Goal: Information Seeking & Learning: Learn about a topic

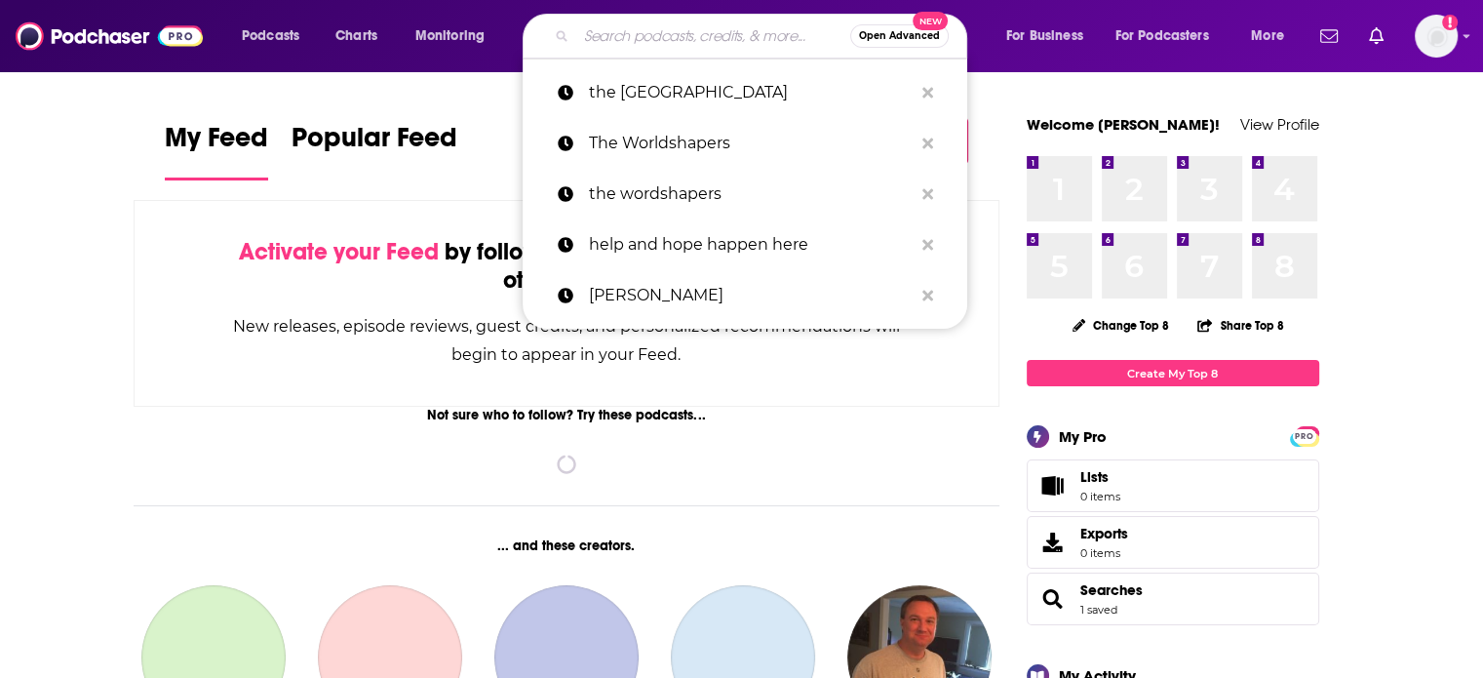
click at [660, 30] on input "Search podcasts, credits, & more..." at bounding box center [713, 35] width 274 height 31
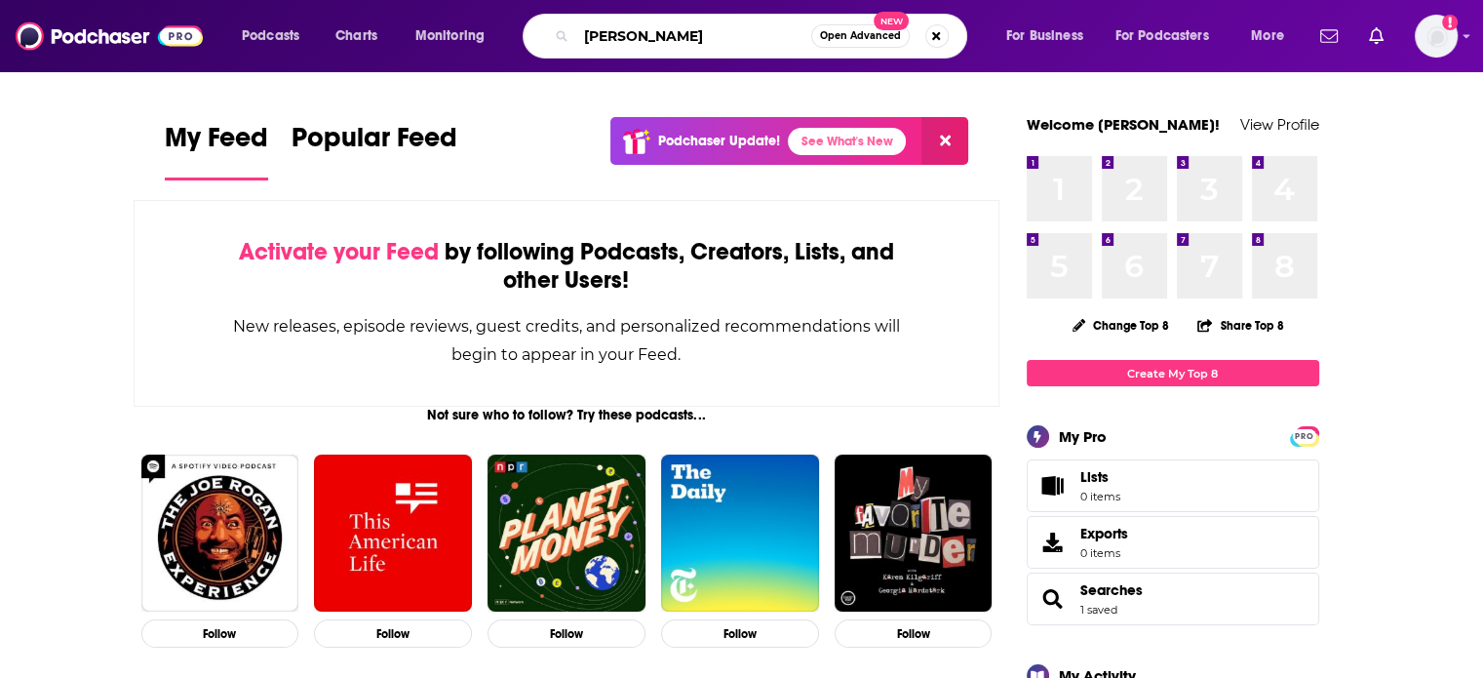
type input "[PERSON_NAME]"
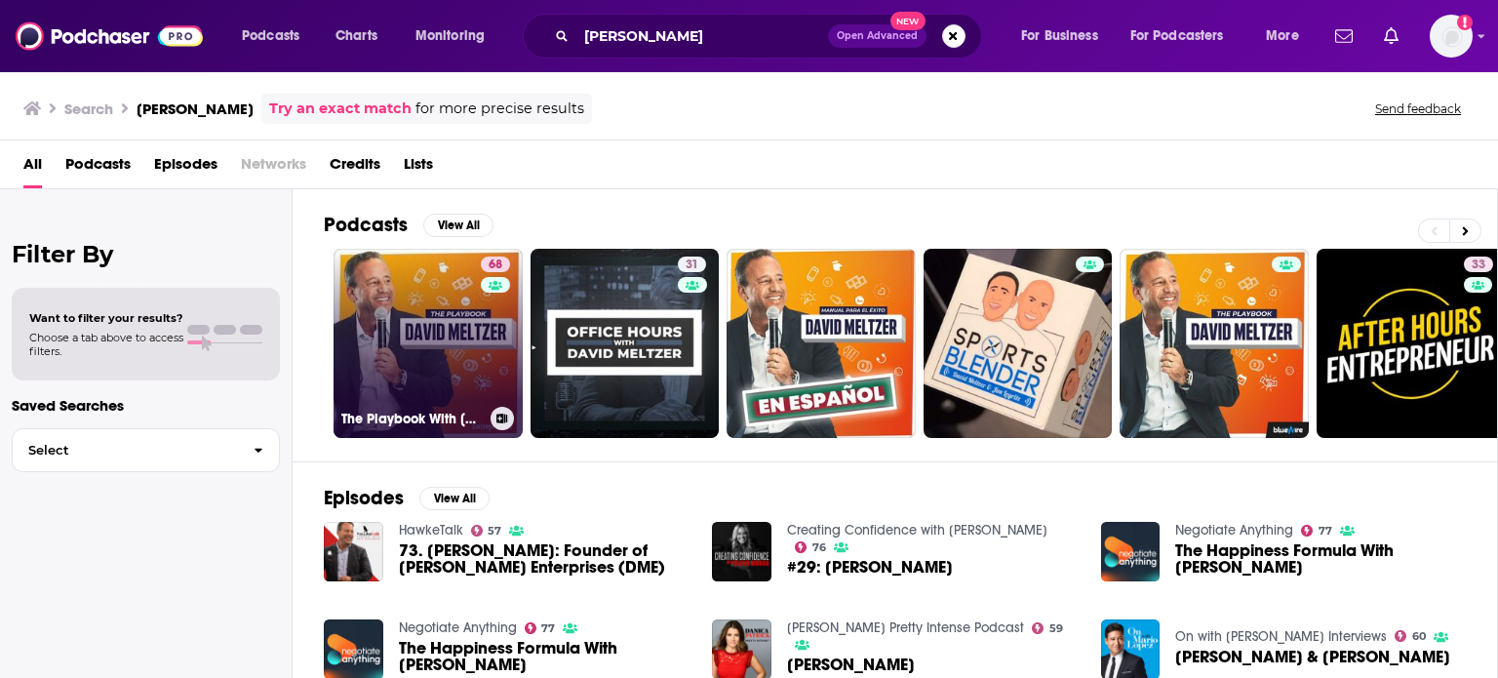
click at [437, 304] on link "68 The Playbook With [PERSON_NAME]" at bounding box center [428, 343] width 189 height 189
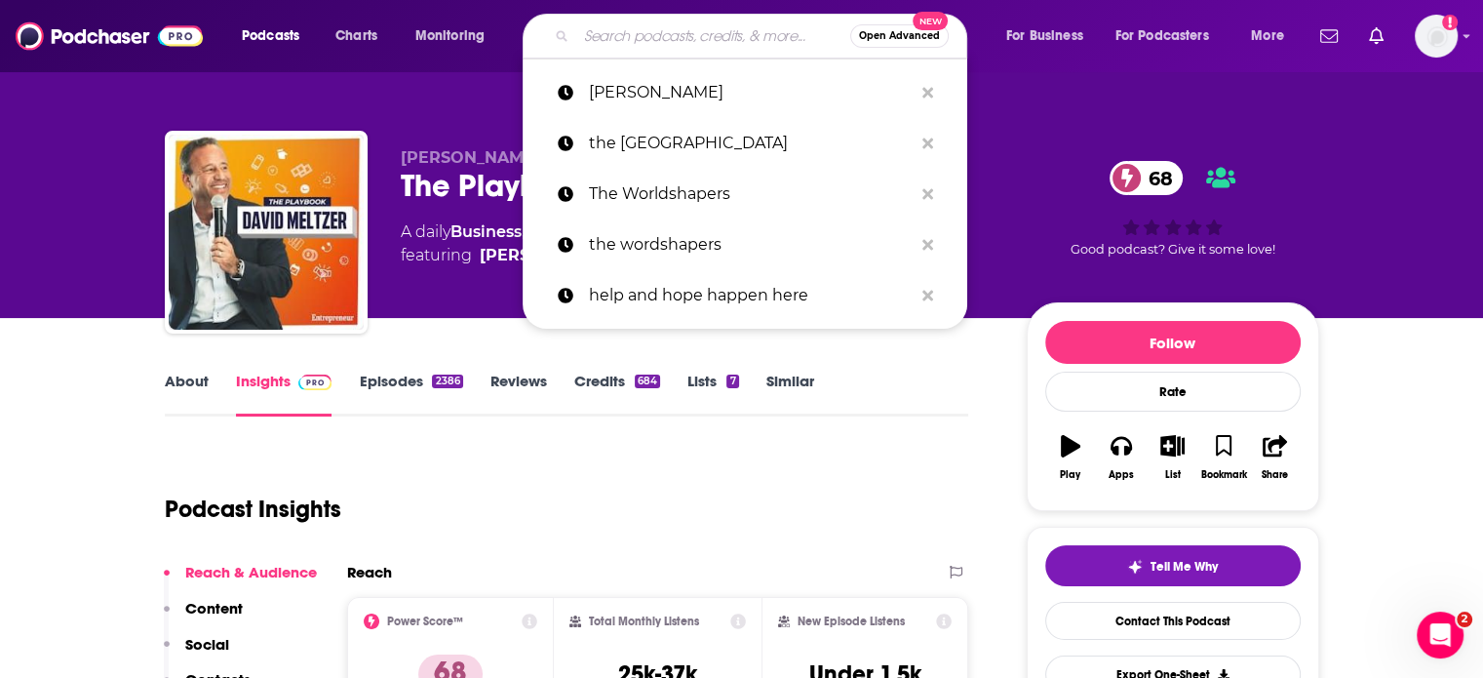
click at [624, 36] on input "Search podcasts, credits, & more..." at bounding box center [713, 35] width 274 height 31
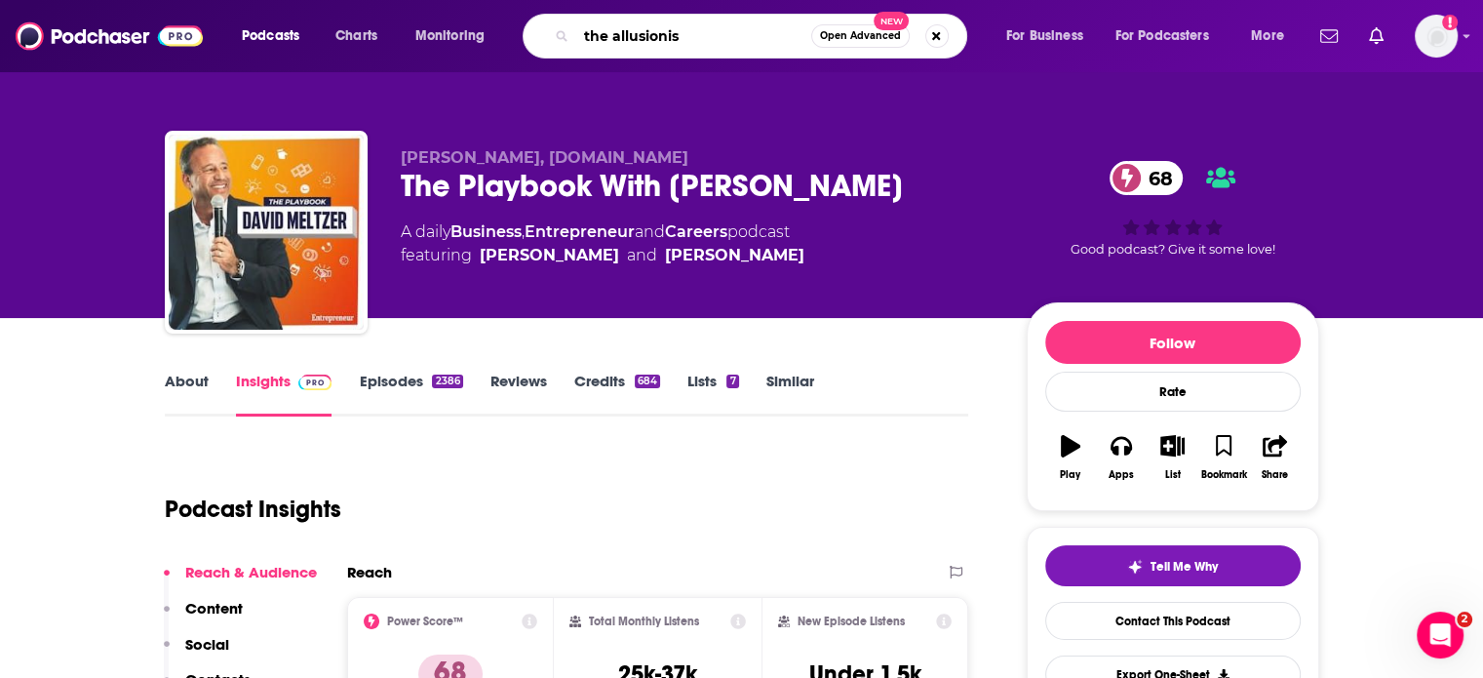
type input "the allusionist"
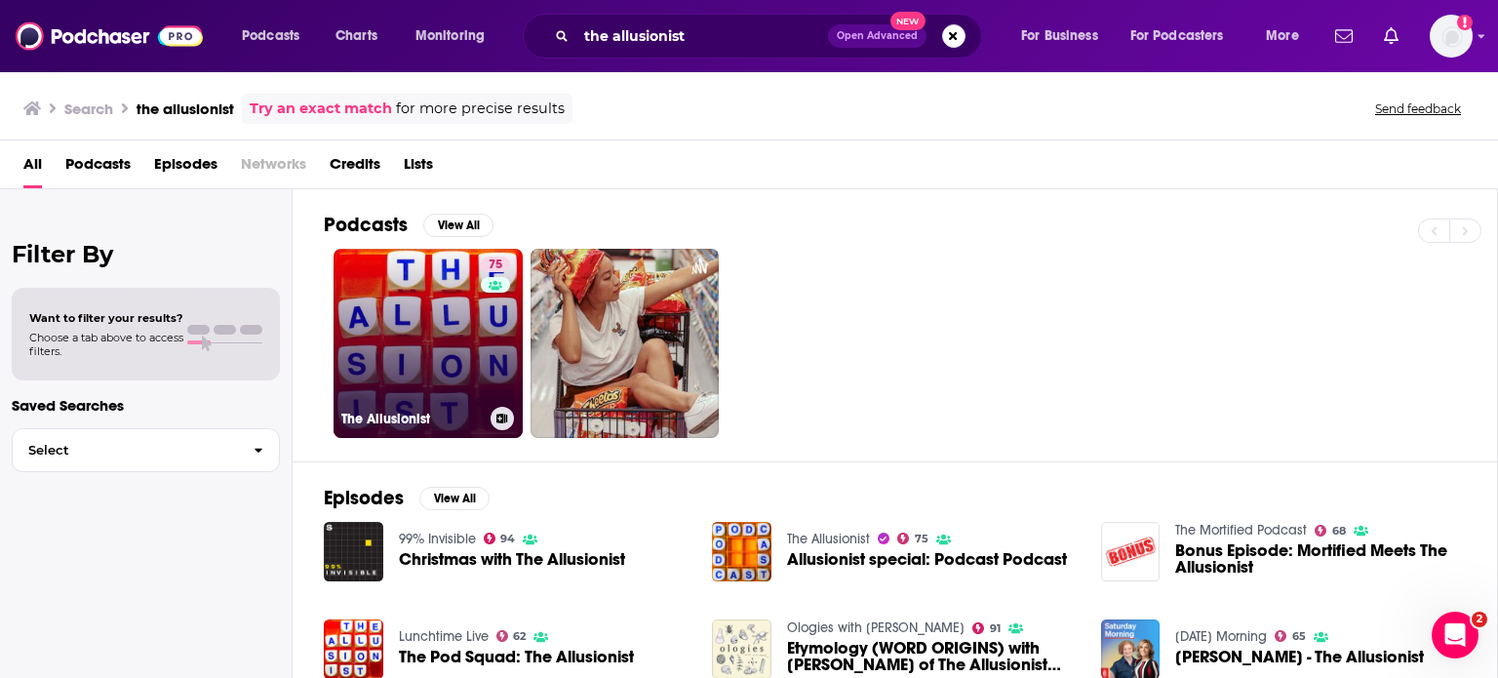
click at [455, 292] on link "75 The Allusionist" at bounding box center [428, 343] width 189 height 189
